Goal: Information Seeking & Learning: Learn about a topic

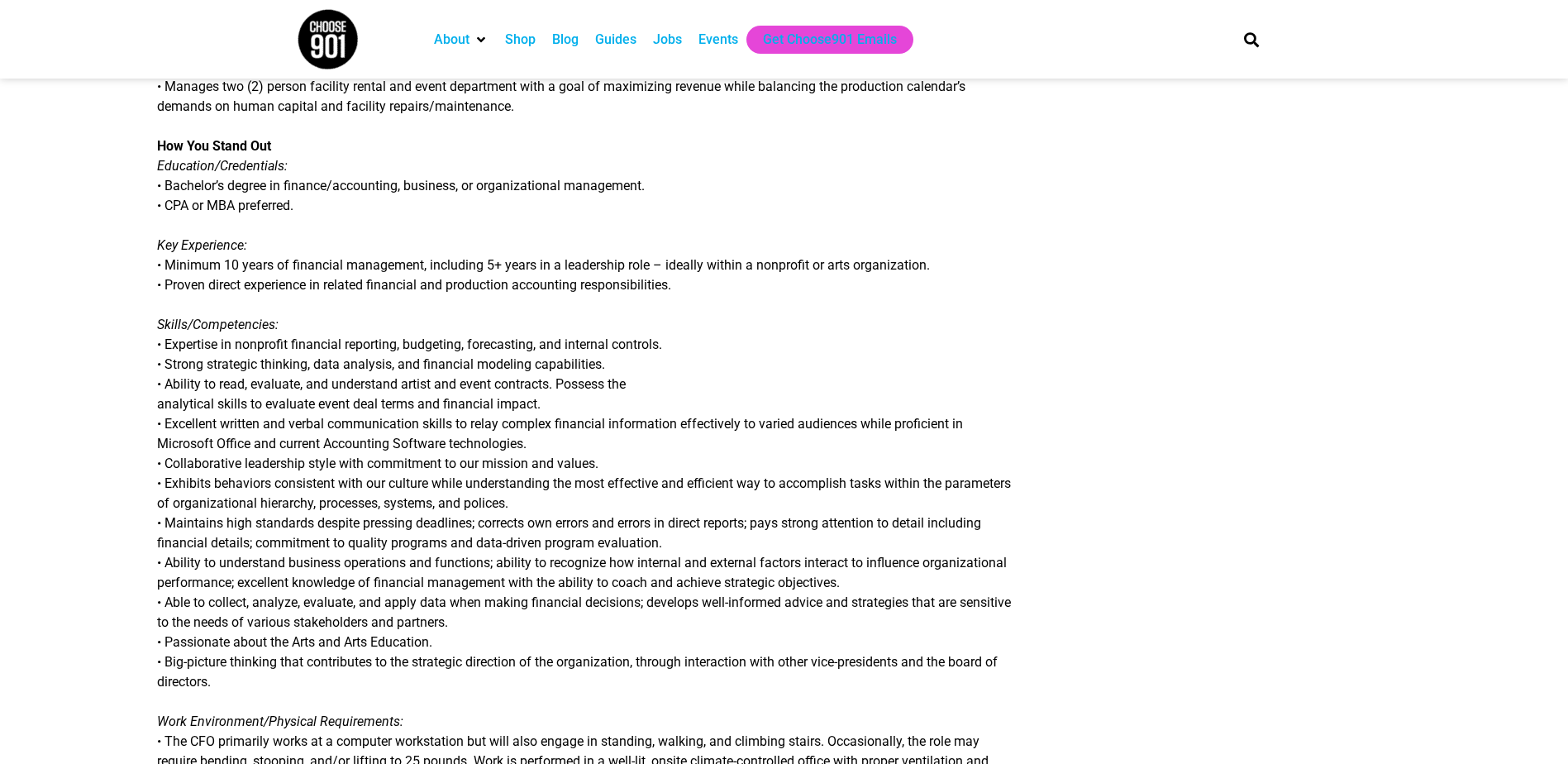
scroll to position [992, 0]
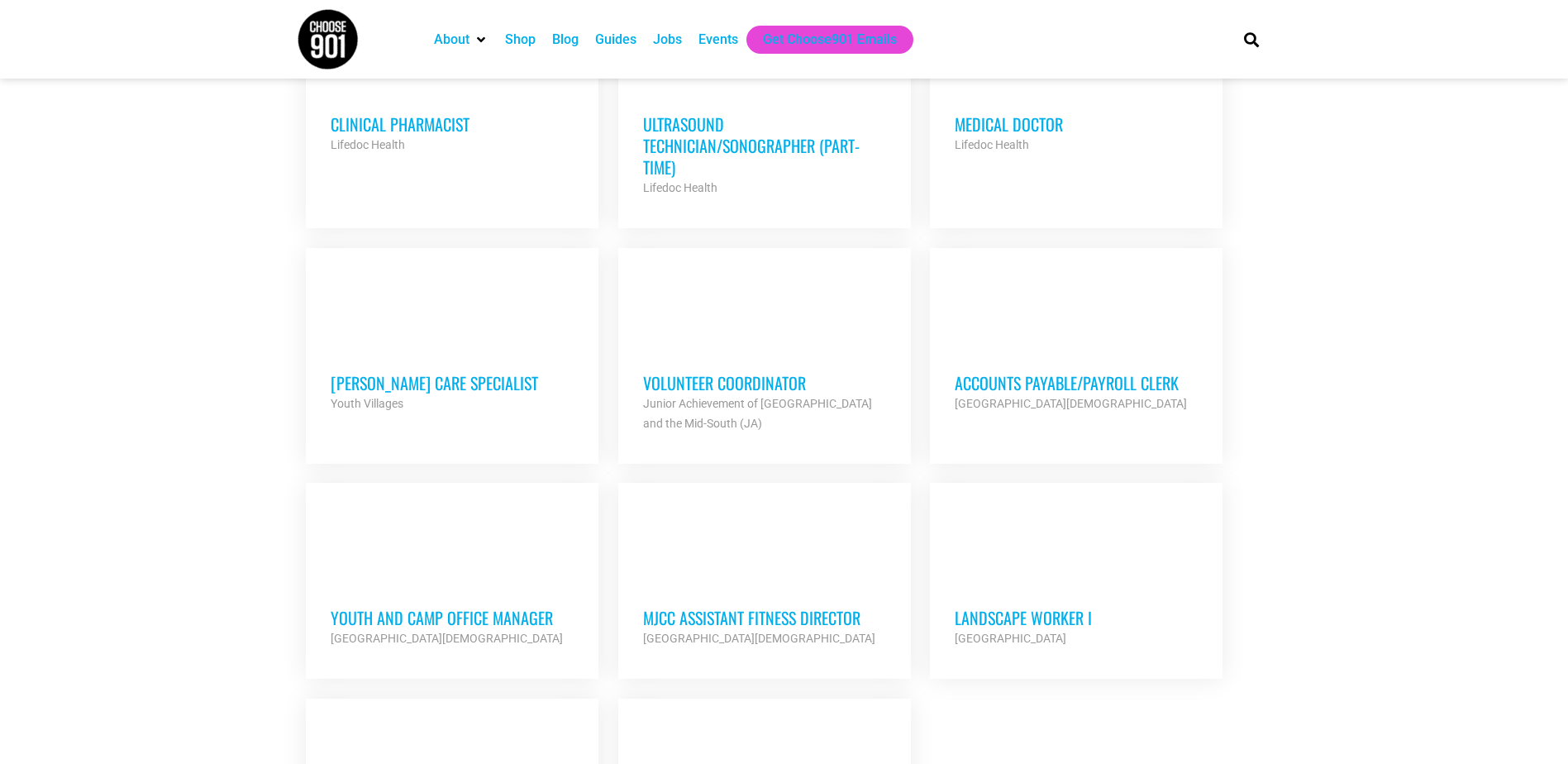
scroll to position [1487, 0]
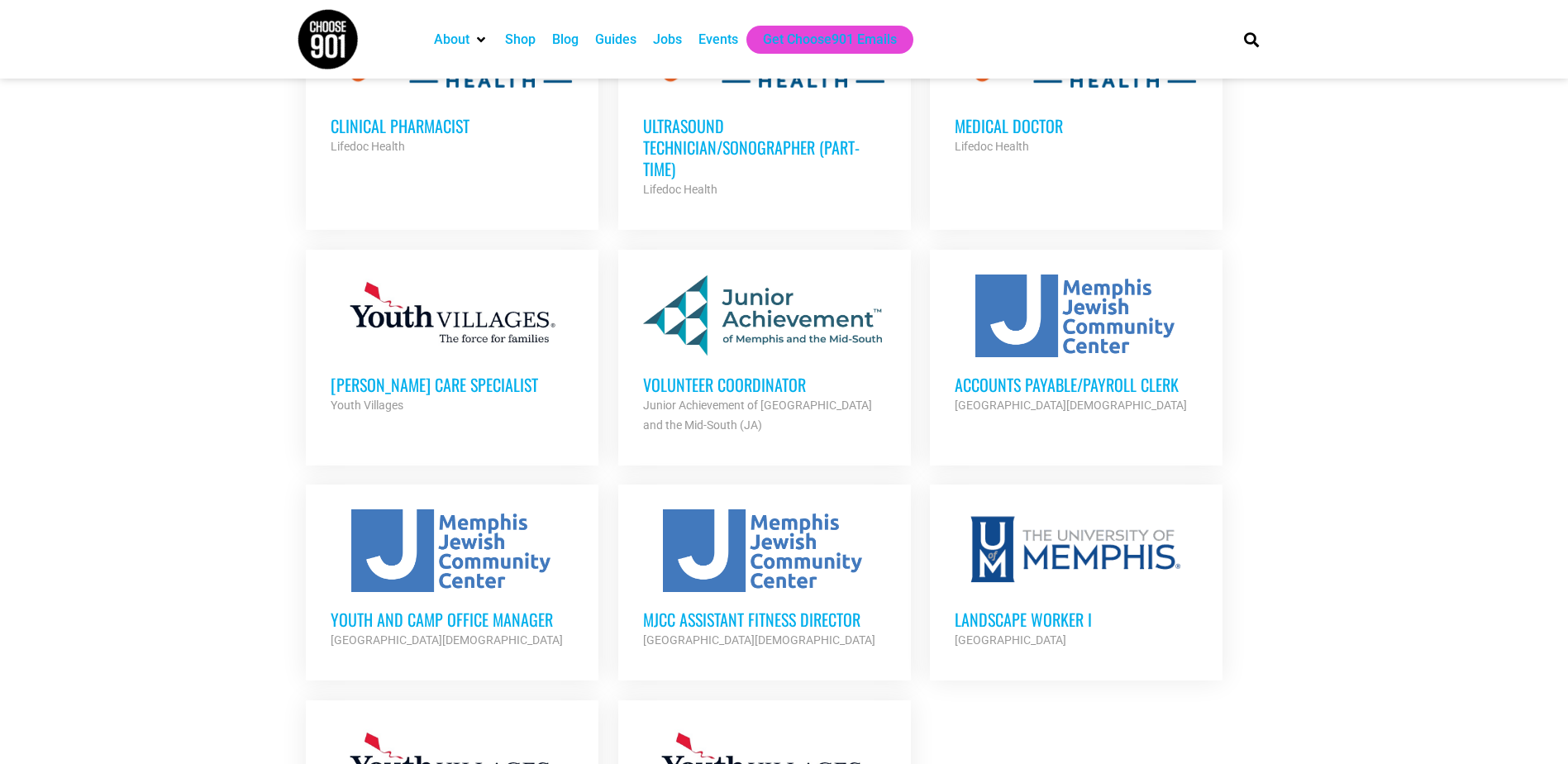
click at [1116, 374] on h3 "Accounts Payable/Payroll Clerk" at bounding box center [1076, 384] width 243 height 21
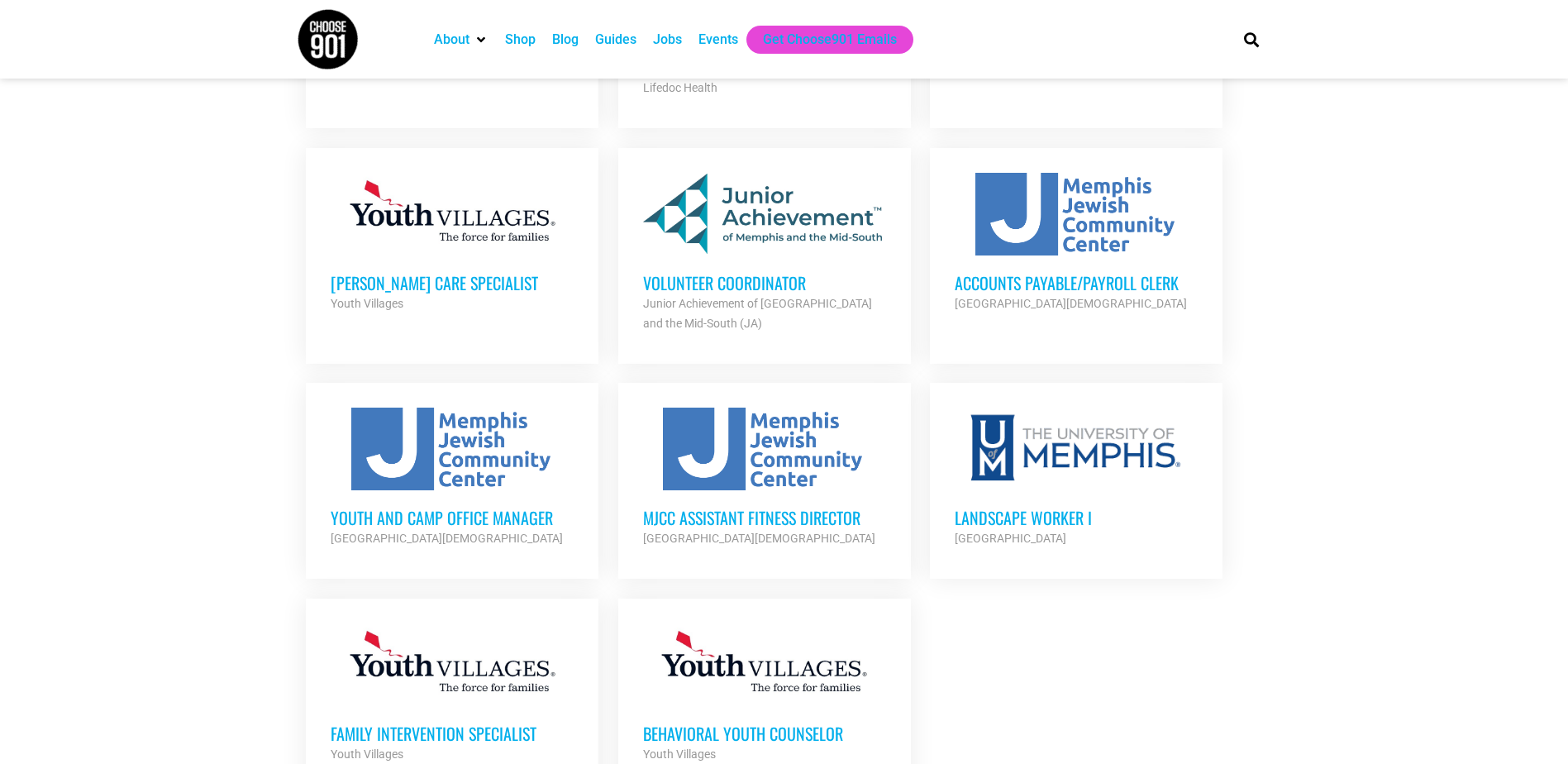
scroll to position [1901, 0]
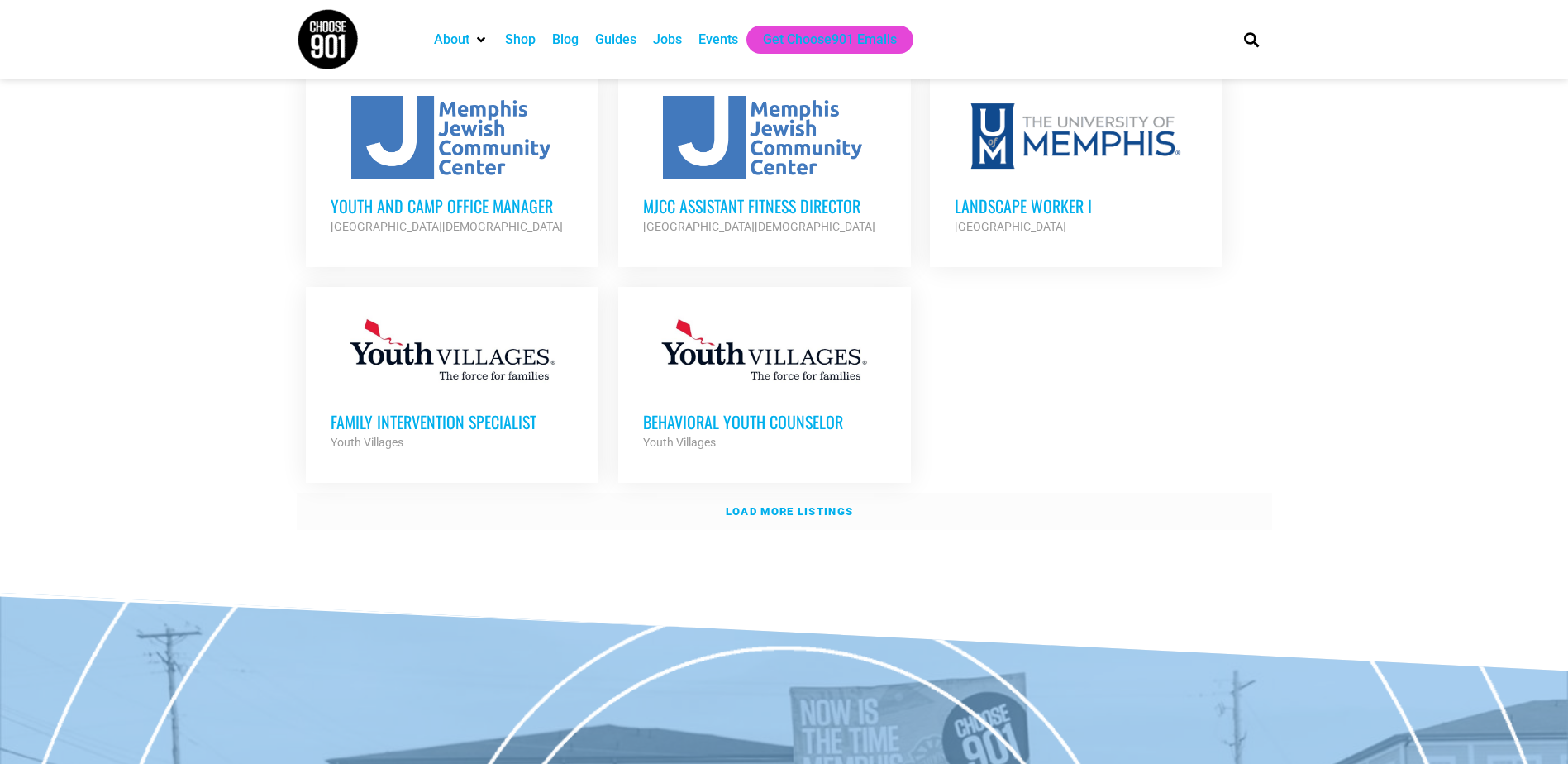
click at [807, 492] on link "Load more listings" at bounding box center [784, 511] width 976 height 38
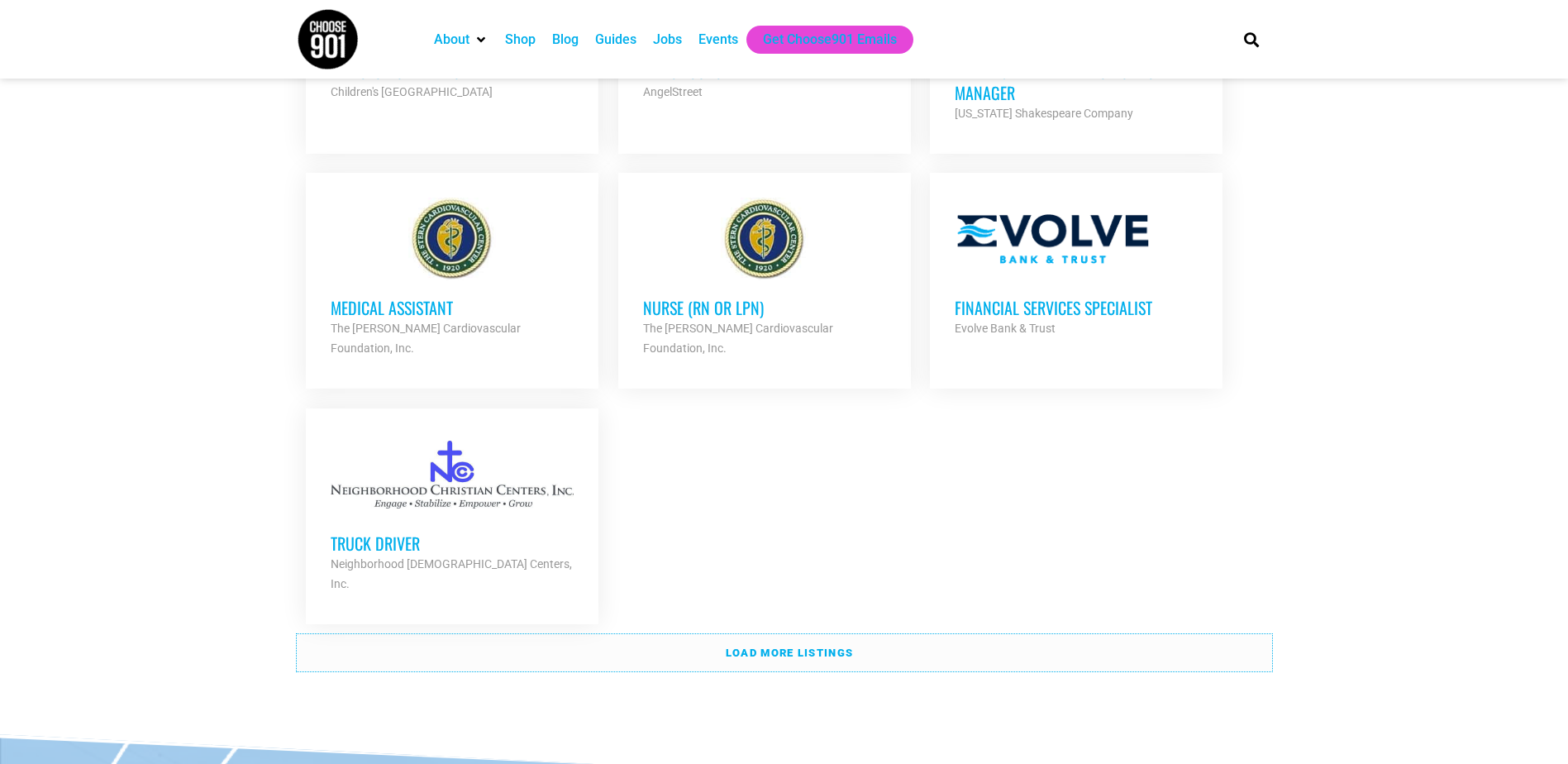
scroll to position [3471, 0]
